Goal: Transaction & Acquisition: Download file/media

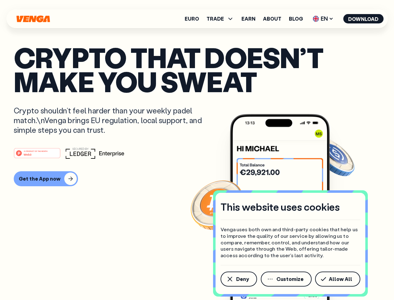
click at [197, 150] on div "#1 PRODUCT OF THE MONTH Web3" at bounding box center [197, 152] width 367 height 11
click at [238, 279] on span "Deny" at bounding box center [242, 278] width 13 height 5
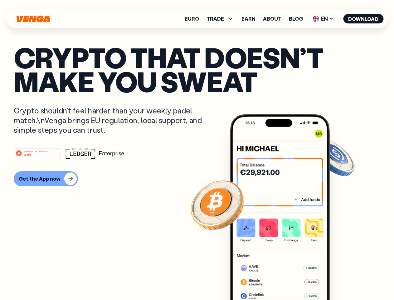
click at [287, 279] on img at bounding box center [280, 218] width 100 height 209
click at [339, 279] on article "Crypto that doesn’t make you sweat Crypto shouldn’t feel harder than your weekl…" at bounding box center [197, 162] width 367 height 234
click at [222, 19] on span "TRADE" at bounding box center [215, 18] width 17 height 5
click at [323, 19] on span "EN" at bounding box center [322, 19] width 25 height 10
click at [363, 19] on button "Download" at bounding box center [363, 18] width 40 height 9
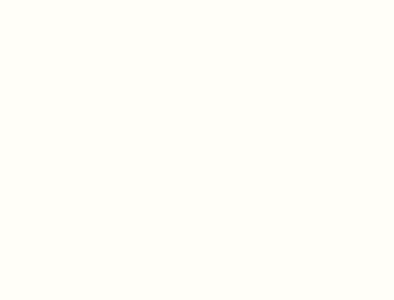
click at [45, 0] on html "This website uses cookies Venga uses both own and third-party cookies that help…" at bounding box center [197, 0] width 394 height 0
click at [38, 0] on html "This website uses cookies Venga uses both own and third-party cookies that help…" at bounding box center [197, 0] width 394 height 0
